Goal: Transaction & Acquisition: Book appointment/travel/reservation

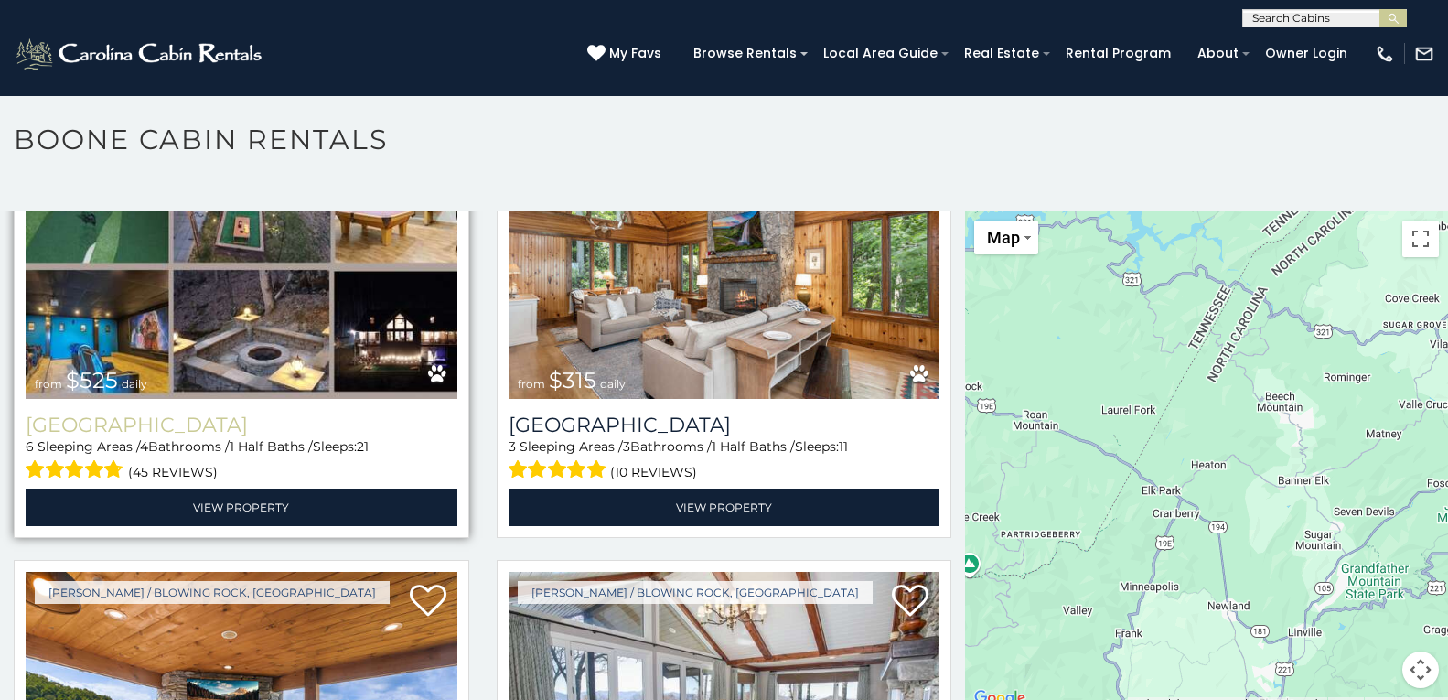
scroll to position [675, 0]
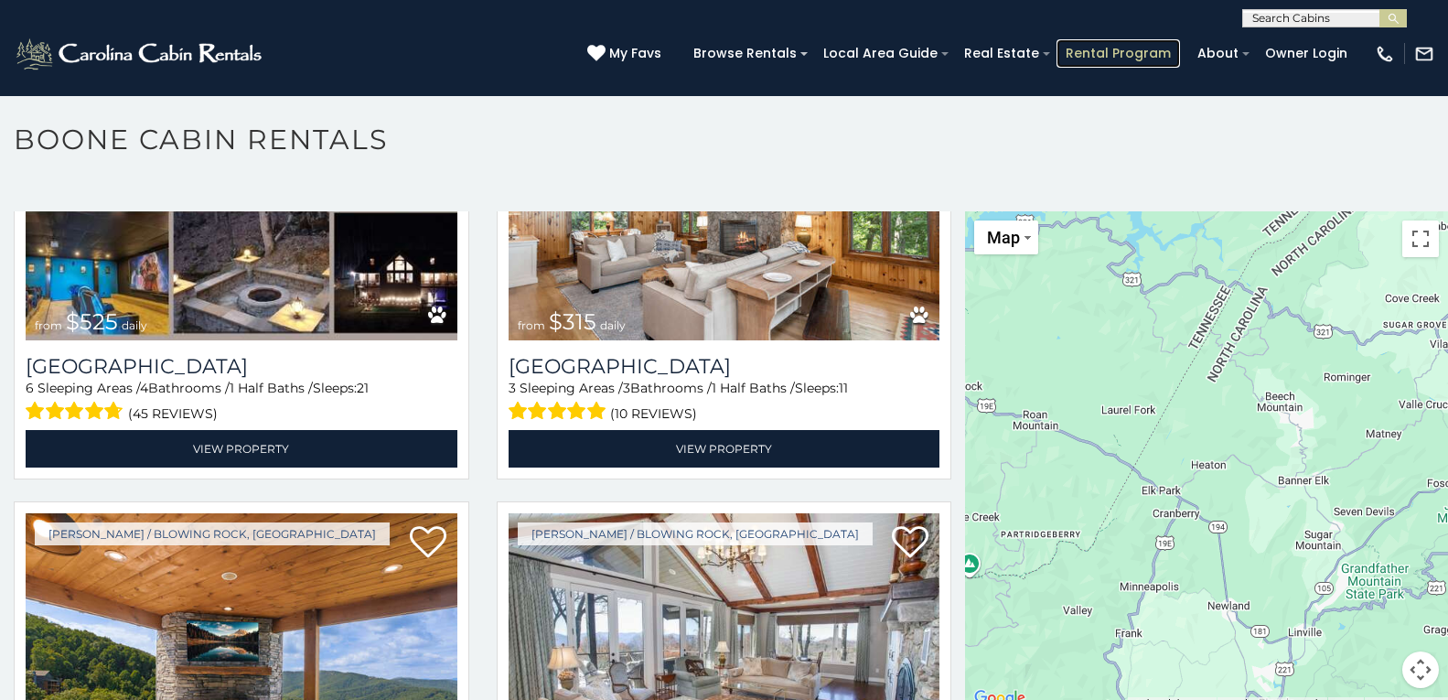
click at [1077, 45] on link "Rental Program" at bounding box center [1117, 53] width 123 height 28
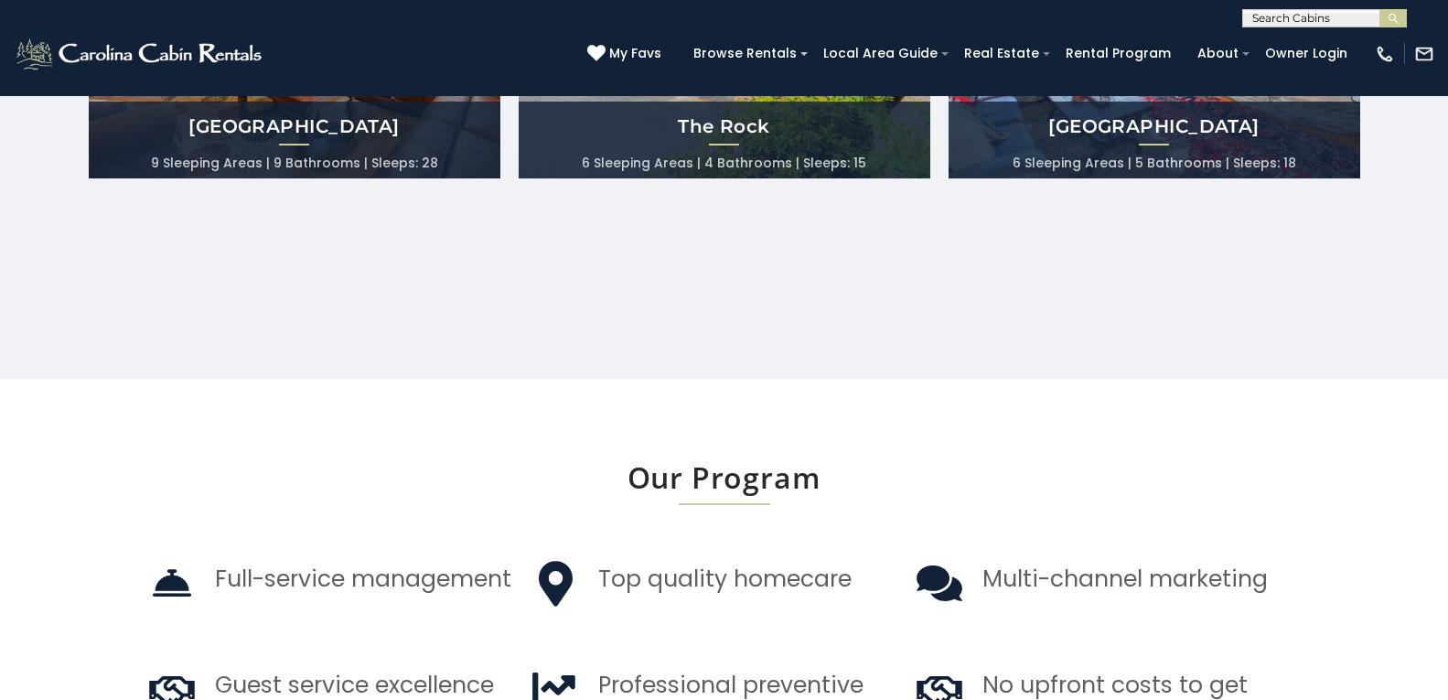
scroll to position [1238, 0]
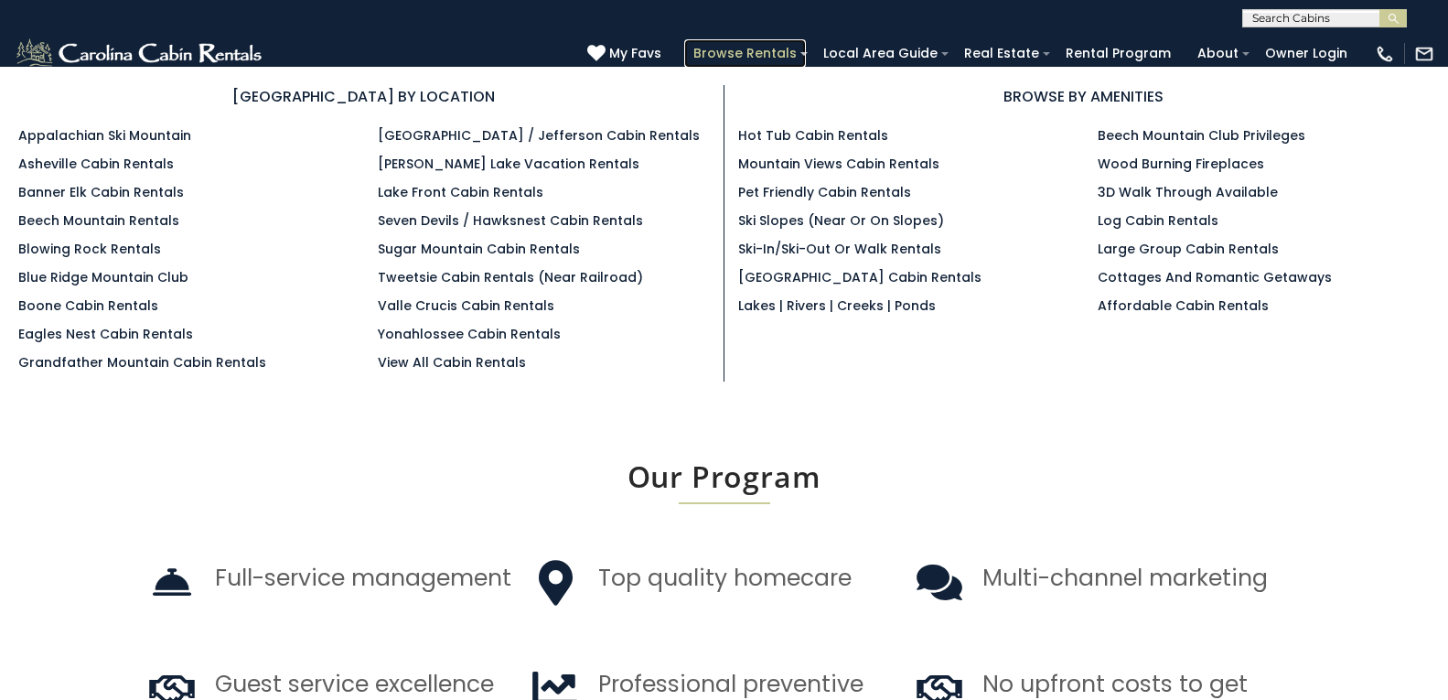
click at [708, 45] on link "Browse Rentals" at bounding box center [745, 53] width 122 height 28
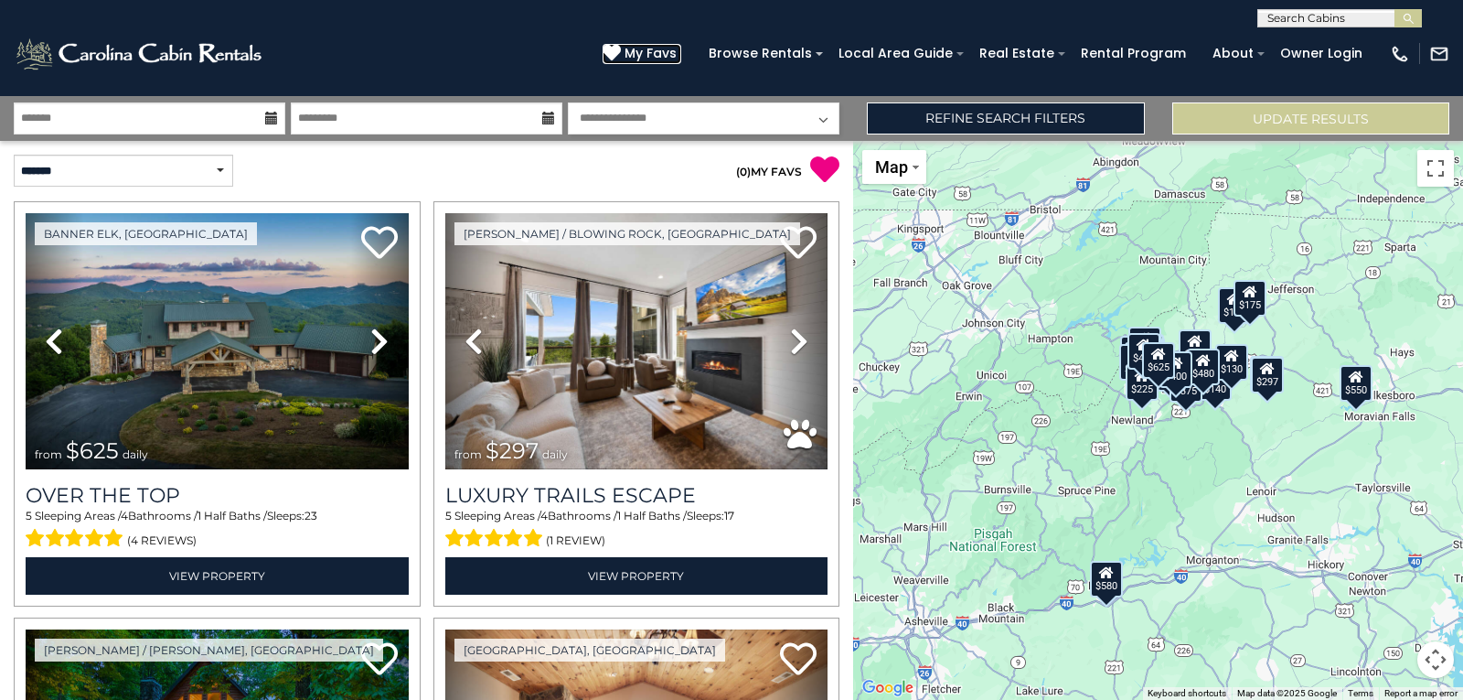
click at [611, 50] on icon at bounding box center [612, 53] width 18 height 18
